Goal: Information Seeking & Learning: Find specific fact

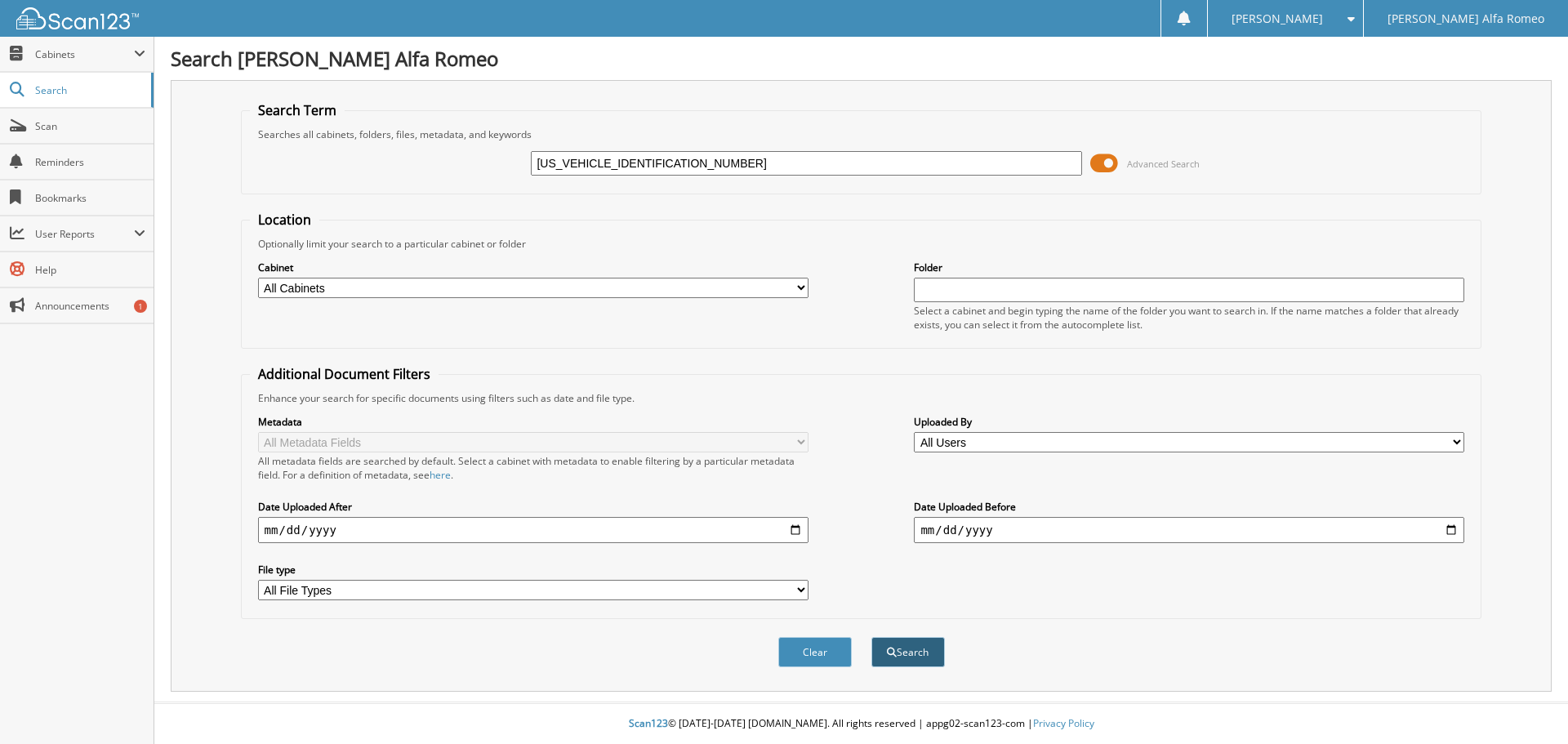
type input "[US_VEHICLE_IDENTIFICATION_NUMBER]"
click at [903, 660] on button "Search" at bounding box center [908, 652] width 74 height 30
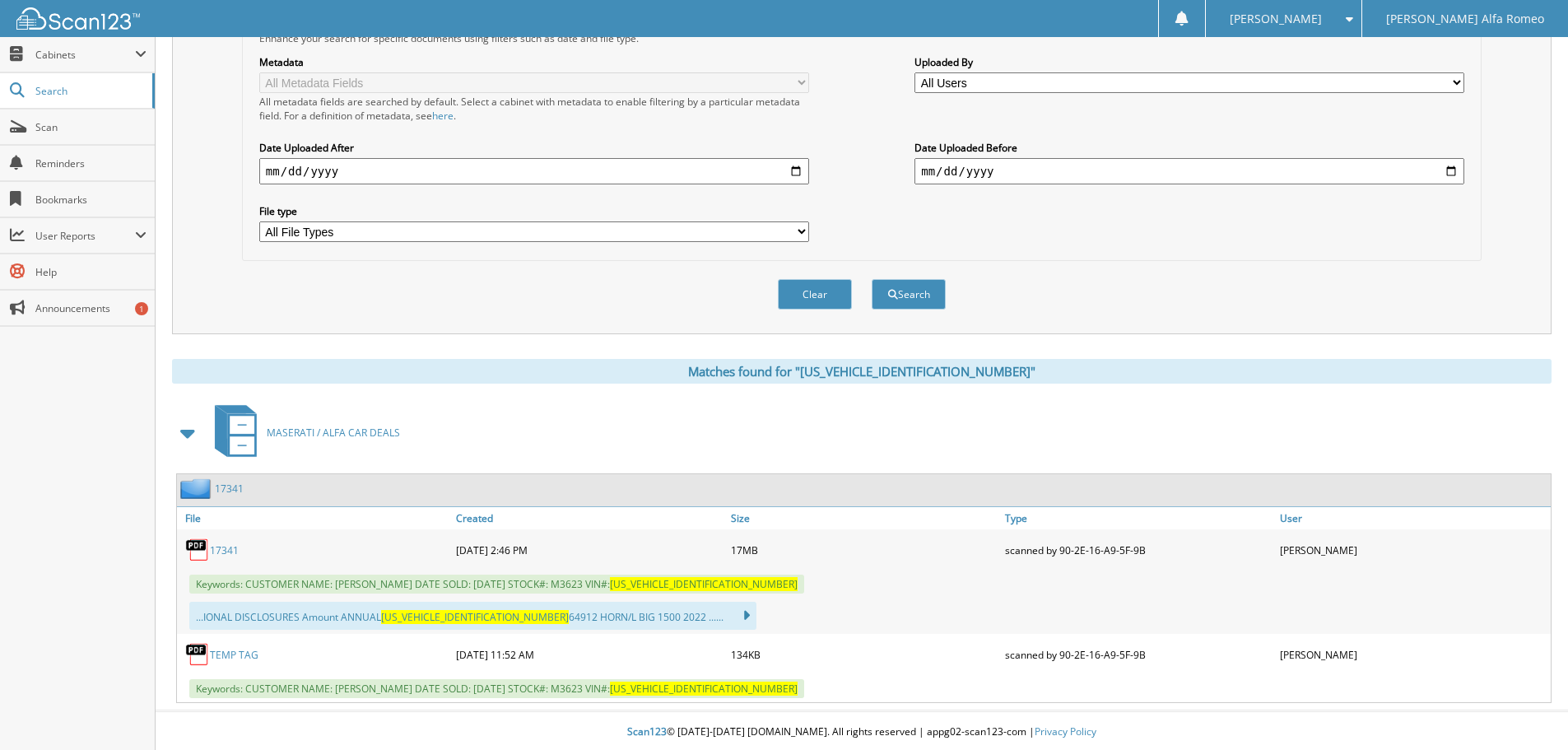
scroll to position [366, 0]
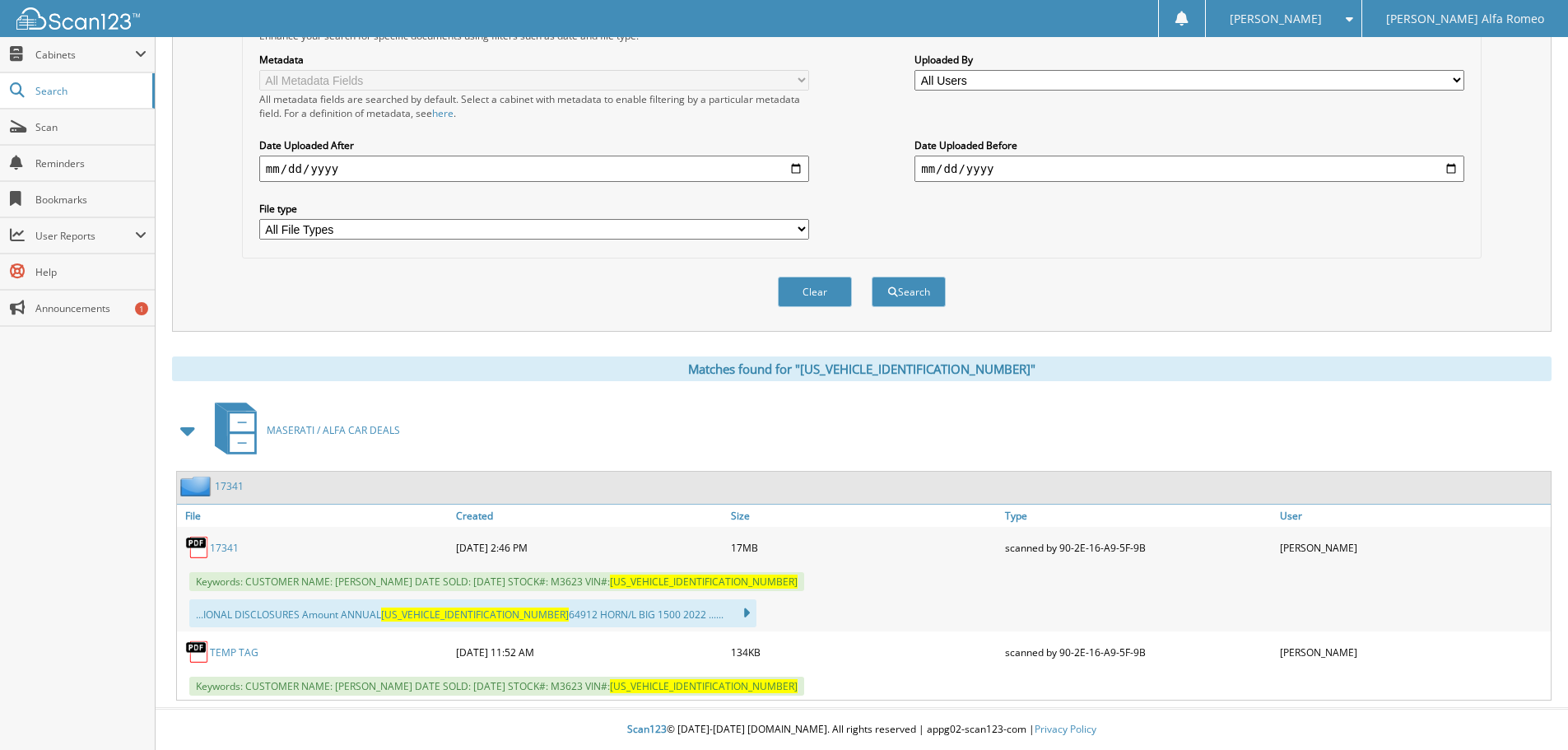
click at [221, 549] on link "17341" at bounding box center [223, 547] width 28 height 14
